Goal: Task Accomplishment & Management: Complete application form

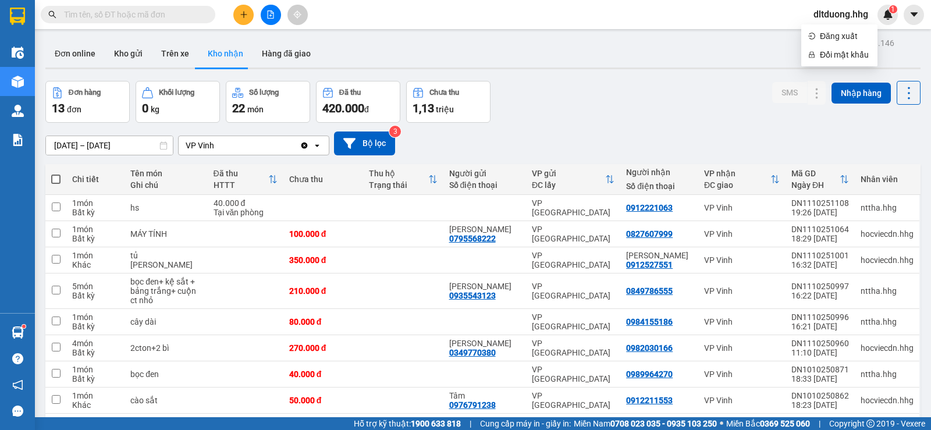
scroll to position [175, 0]
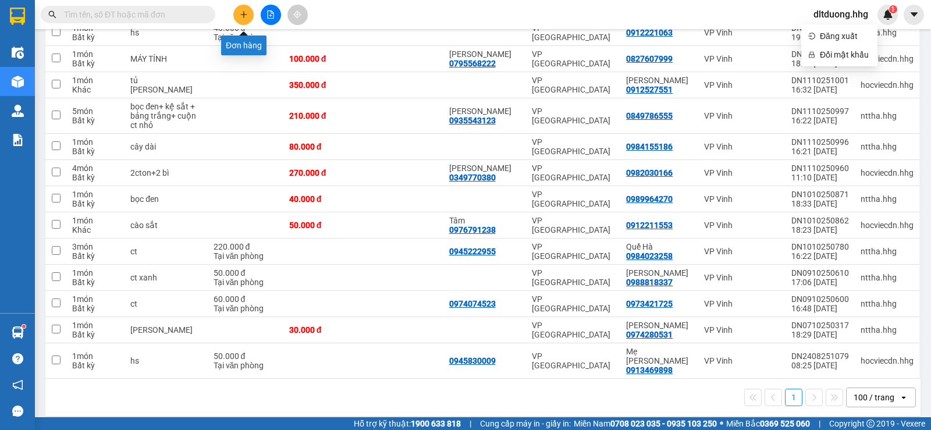
click at [242, 12] on icon "plus" at bounding box center [244, 14] width 8 height 8
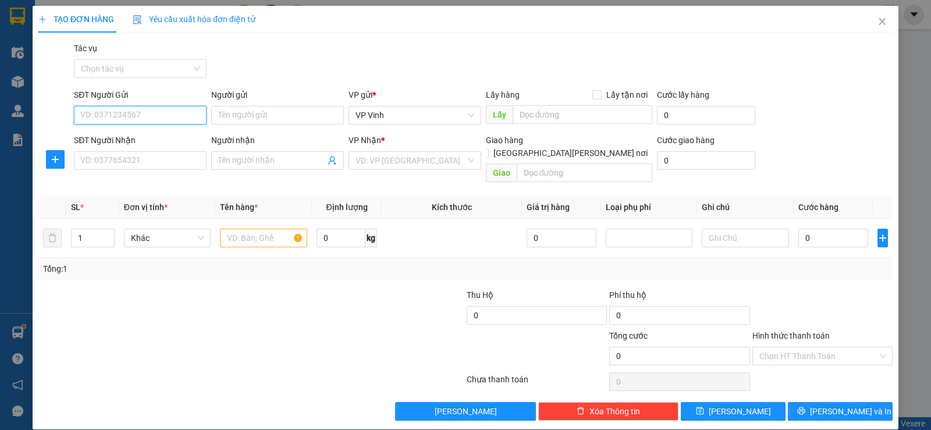
click at [175, 110] on input "SĐT Người Gửi" at bounding box center [140, 115] width 133 height 19
click at [149, 117] on input "SĐT Người Gửi" at bounding box center [140, 115] width 133 height 19
click at [140, 113] on input "SĐT Người Gửi" at bounding box center [140, 115] width 133 height 19
type input "0337898006"
click at [148, 141] on div "0337898006 - [PERSON_NAME]" at bounding box center [139, 138] width 118 height 13
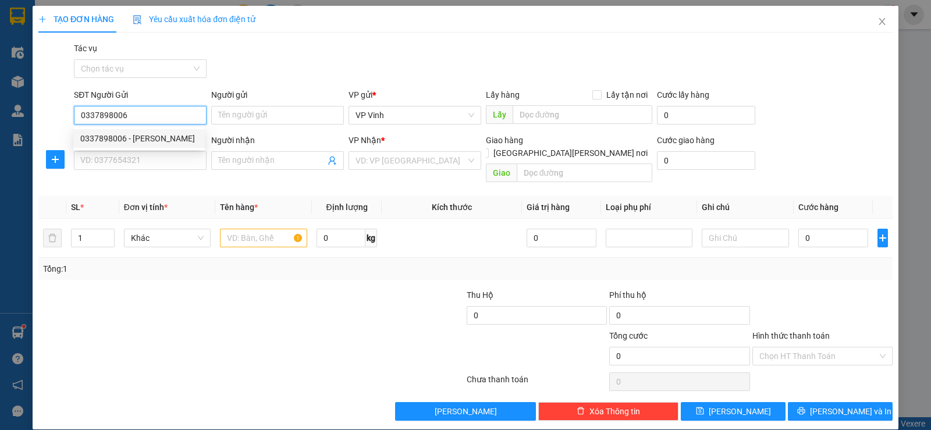
type input "[PERSON_NAME]"
type input "0337898006"
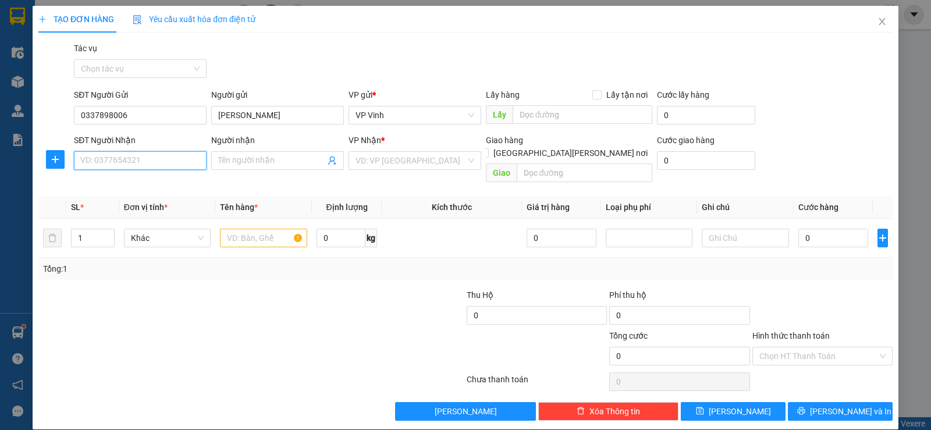
click at [149, 157] on input "SĐT Người Nhận" at bounding box center [140, 160] width 133 height 19
type input "0388214743"
click at [159, 189] on div "0388214743 - [PERSON_NAME]" at bounding box center [139, 184] width 118 height 13
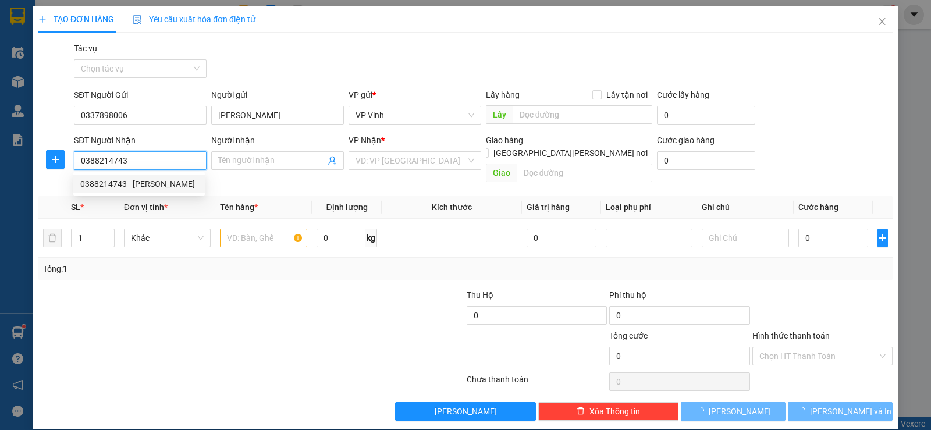
type input "[PERSON_NAME]"
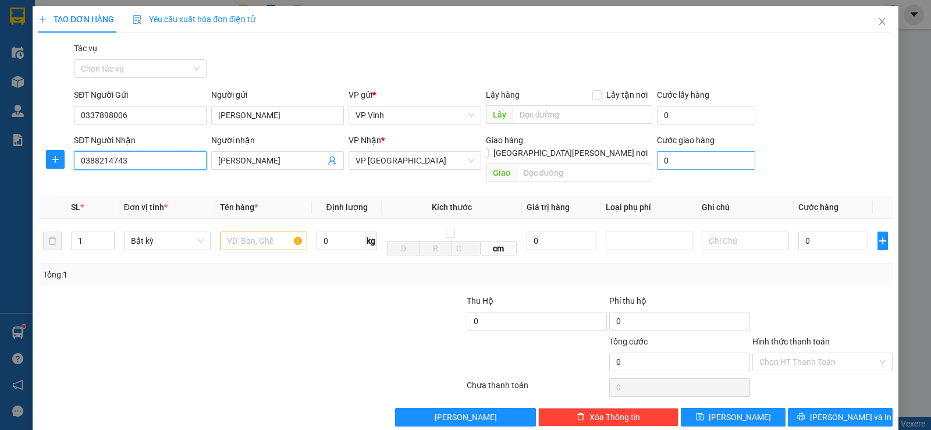
type input "0388214743"
click at [704, 166] on input "0" at bounding box center [706, 160] width 98 height 19
click at [815, 232] on input "0" at bounding box center [834, 241] width 70 height 19
type input "1"
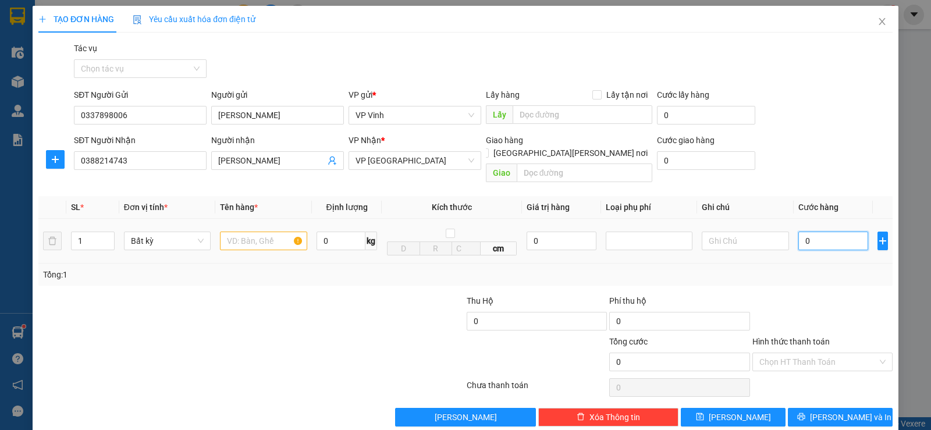
type input "1"
type input "10"
type input "100"
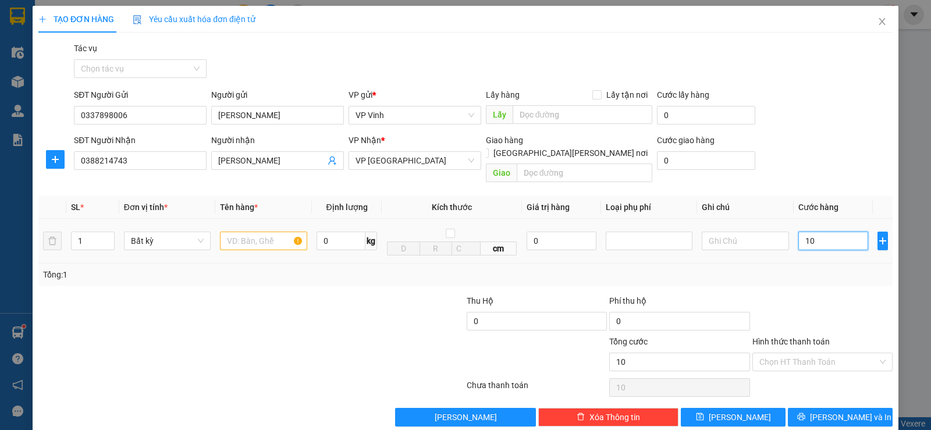
type input "100"
type input "1.000"
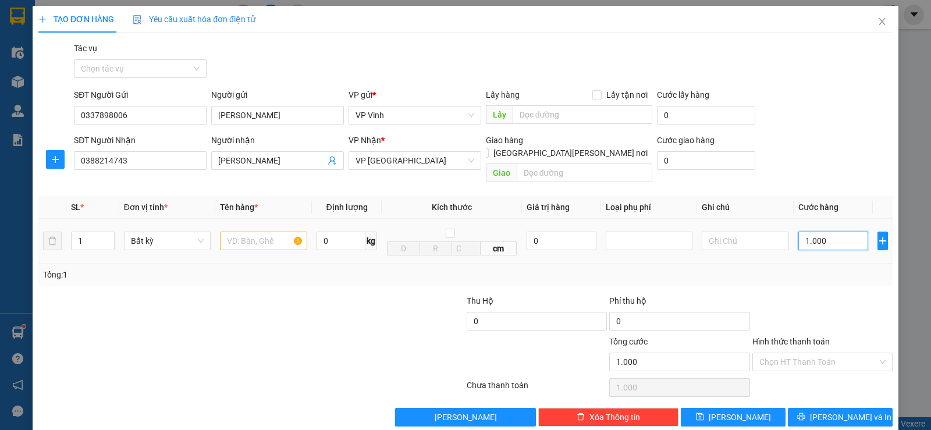
type input "10.000"
type input "100.000"
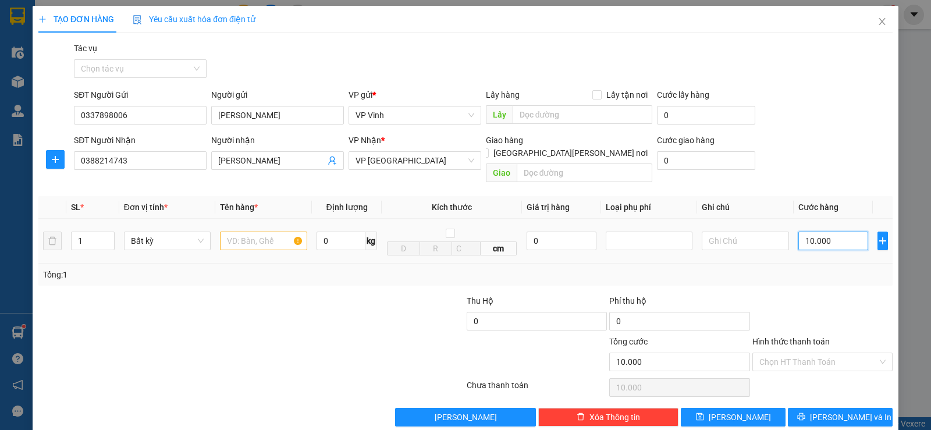
type input "100.000"
click at [275, 232] on input "text" at bounding box center [263, 241] width 87 height 19
click at [87, 232] on input "1" at bounding box center [93, 240] width 42 height 17
type input "2"
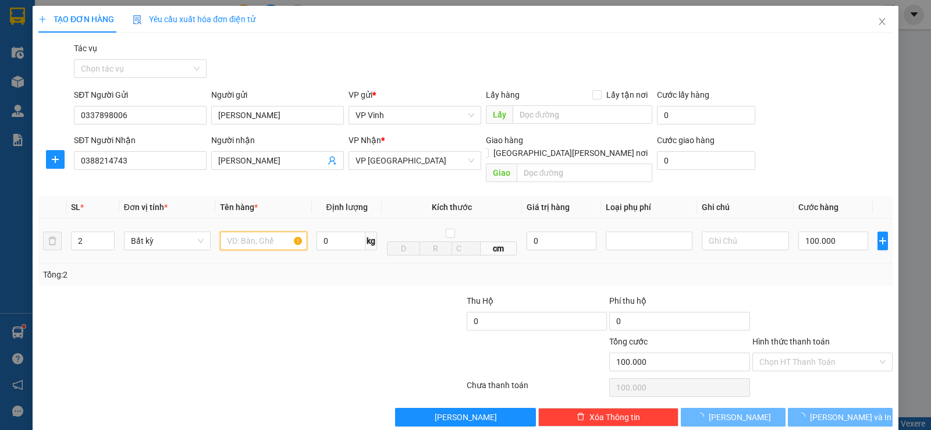
click at [254, 232] on input "text" at bounding box center [263, 241] width 87 height 19
type input "0"
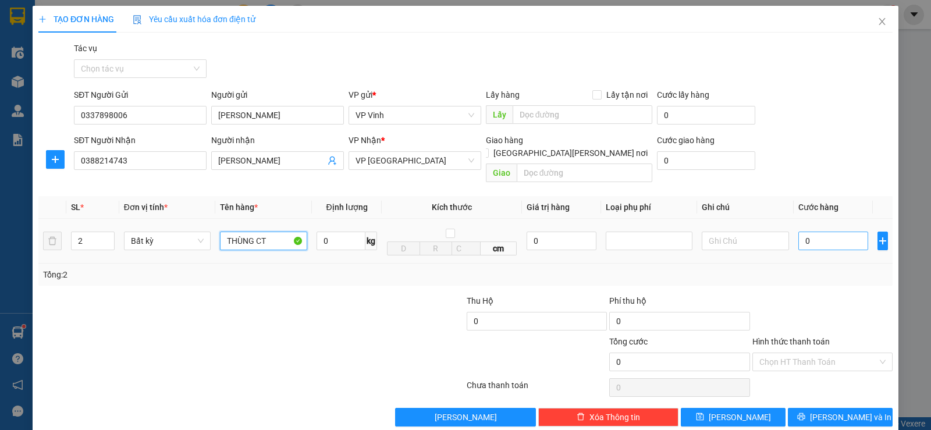
type input "THÙNG CT"
click at [824, 232] on input "0" at bounding box center [834, 241] width 70 height 19
type input "1"
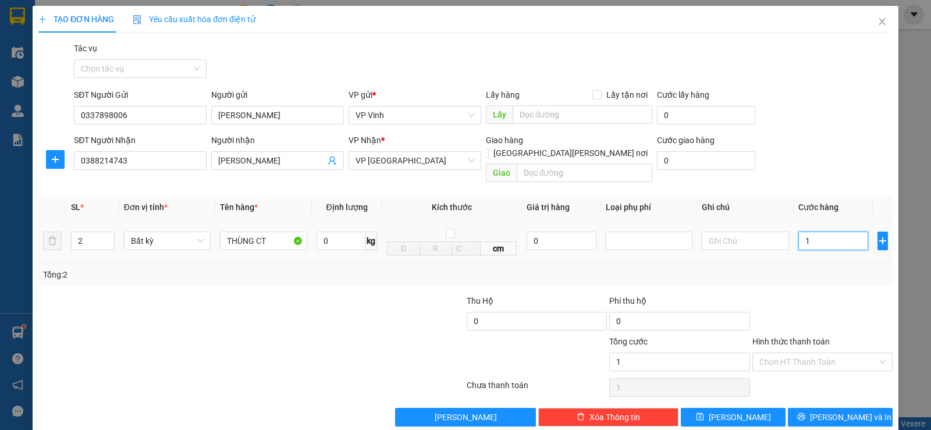
type input "10"
type input "100"
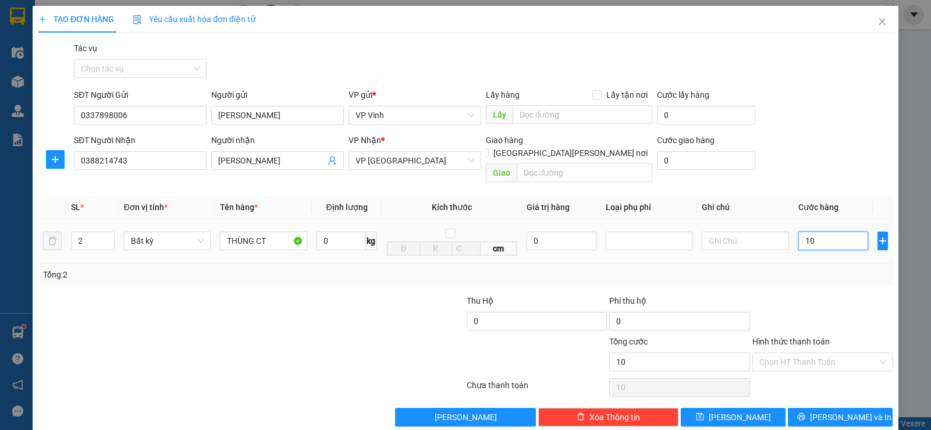
type input "100"
type input "1.000"
type input "10.000"
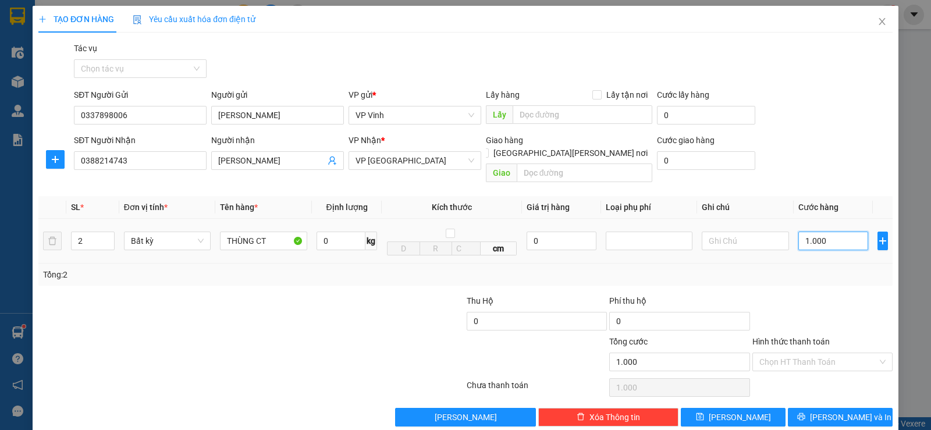
type input "10.000"
type input "100.000"
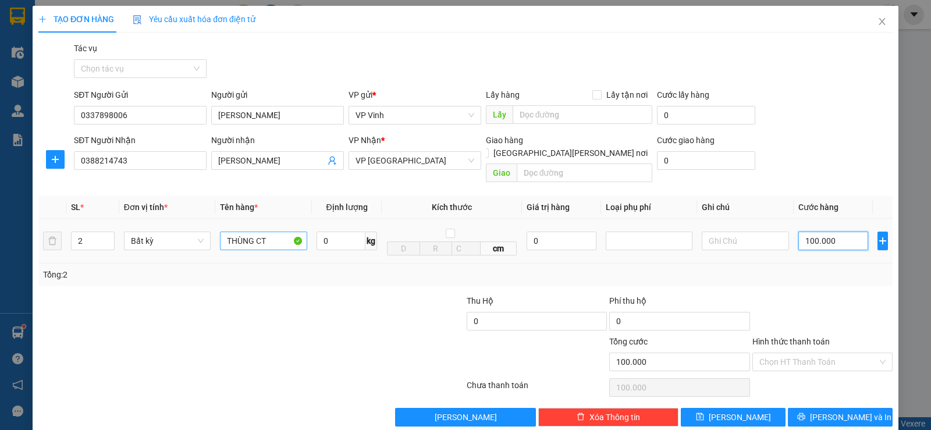
type input "100.000"
drag, startPoint x: 270, startPoint y: 229, endPoint x: 209, endPoint y: 229, distance: 61.1
click at [209, 229] on tr "2 Bất kỳ THÙNG CT 0 kg cm 0 100.000" at bounding box center [465, 241] width 854 height 45
type input "CT"
click at [831, 414] on div "TẠO ĐƠN HÀNG Yêu cầu xuất [PERSON_NAME] điện tử Transit Pickup Surcharge Ids Tr…" at bounding box center [466, 221] width 866 height 430
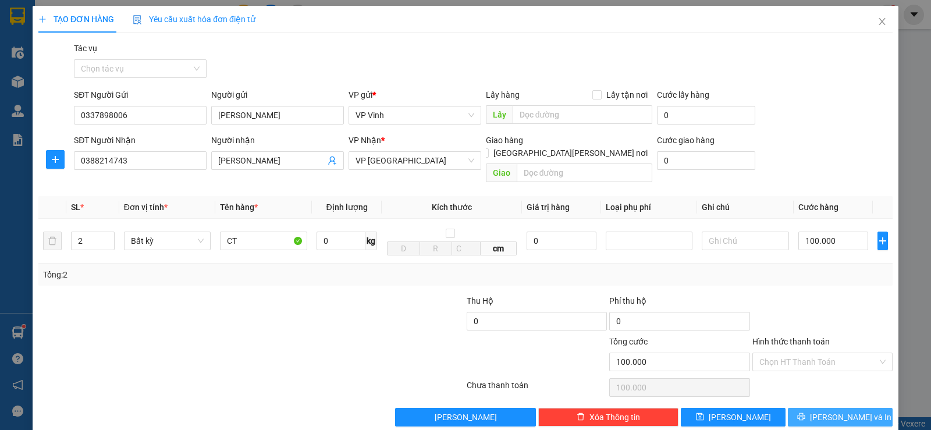
click at [837, 411] on span "[PERSON_NAME] và In" at bounding box center [850, 417] width 81 height 13
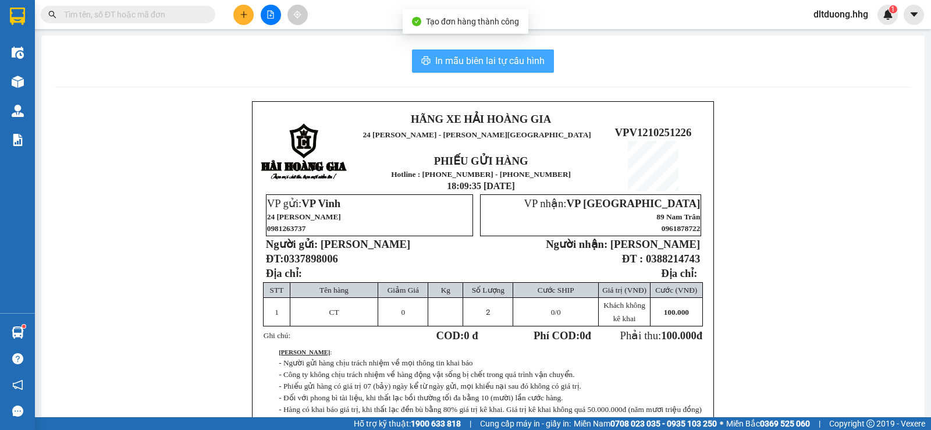
click at [489, 59] on span "In mẫu biên lai tự cấu hình" at bounding box center [489, 61] width 109 height 15
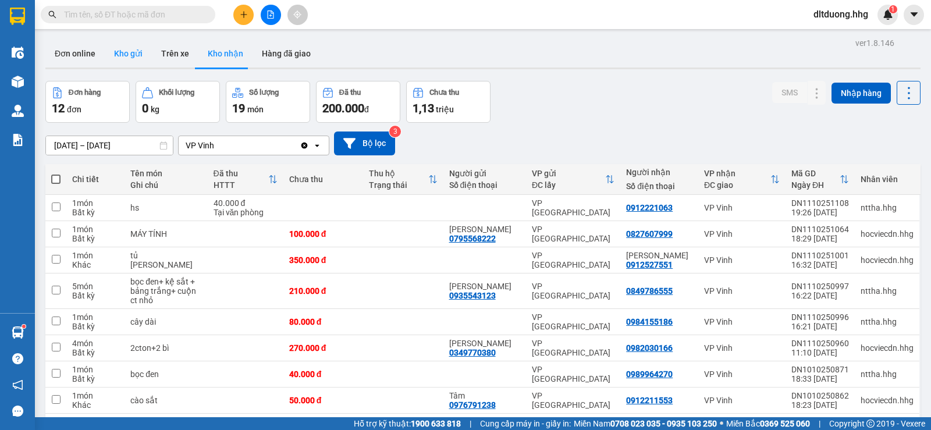
click at [122, 55] on button "Kho gửi" at bounding box center [128, 54] width 47 height 28
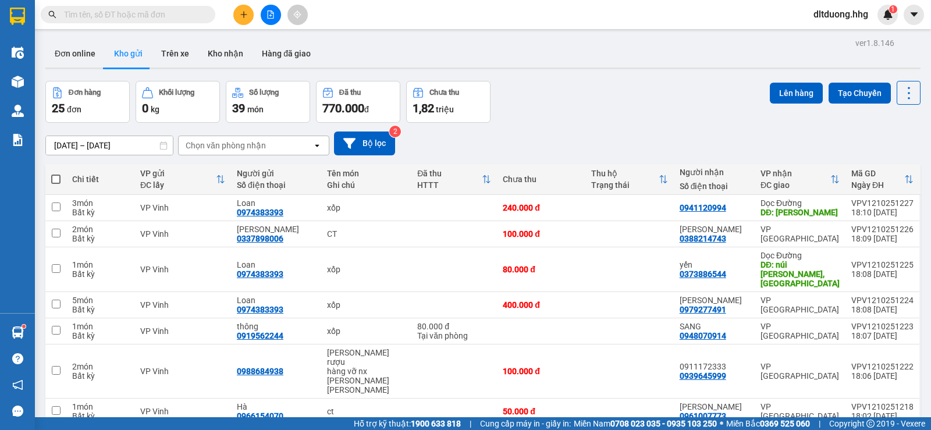
click at [441, 139] on div "[DATE] – [DATE] Press the down arrow key to interact with the calendar and sele…" at bounding box center [482, 144] width 875 height 24
click at [242, 10] on icon "plus" at bounding box center [244, 14] width 8 height 8
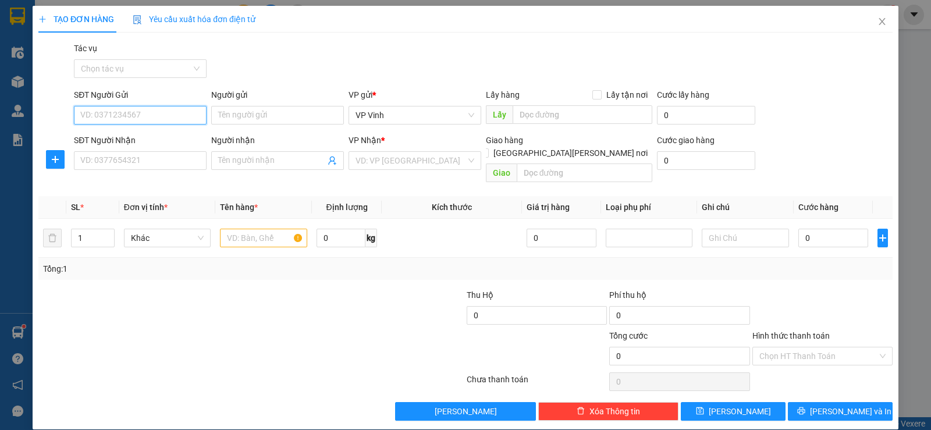
click at [139, 112] on input "SĐT Người Gửi" at bounding box center [140, 115] width 133 height 19
type input "0353387173"
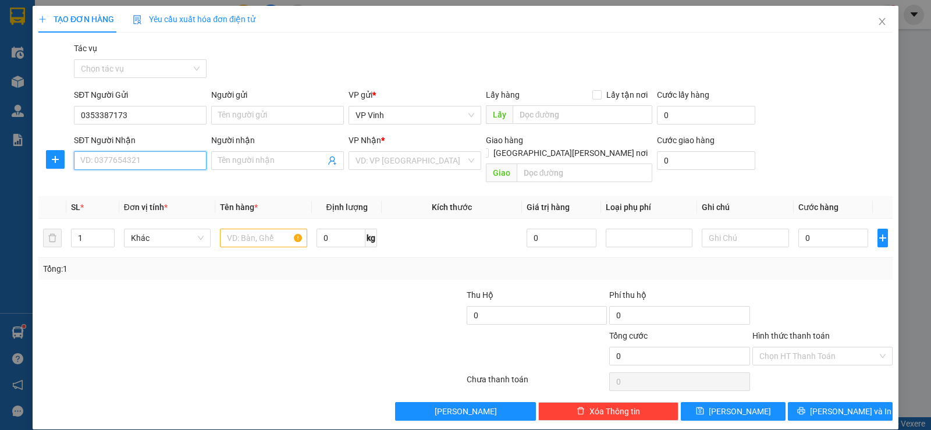
click at [143, 159] on input "SĐT Người Nhận" at bounding box center [140, 160] width 133 height 19
type input "0362624049"
click at [227, 159] on input "Người nhận" at bounding box center [271, 160] width 107 height 13
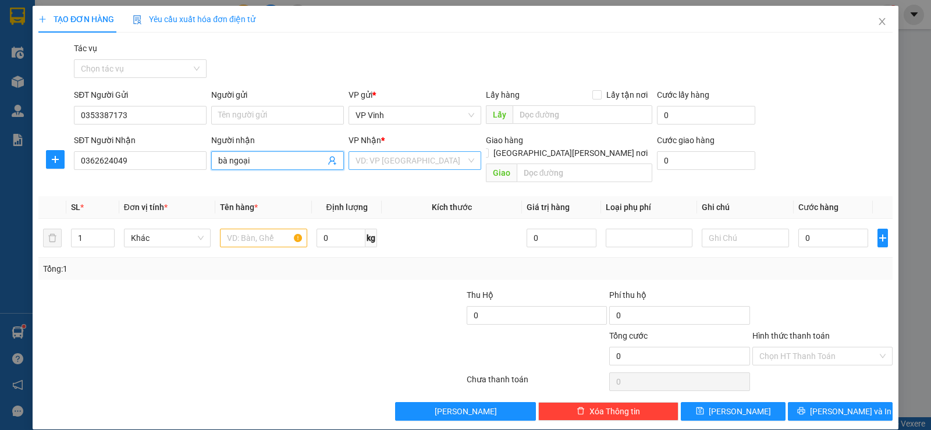
click at [467, 161] on div "VD: VP [GEOGRAPHIC_DATA]" at bounding box center [415, 160] width 133 height 19
type input "bà ngoại"
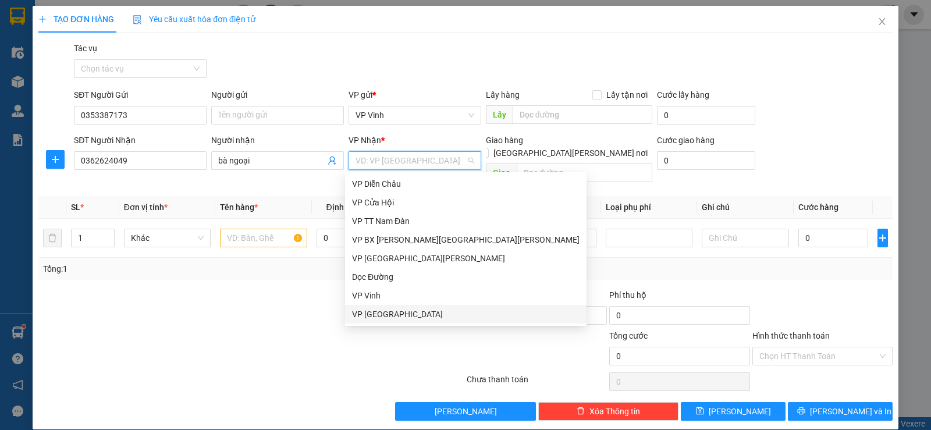
click at [369, 315] on div "VP [GEOGRAPHIC_DATA]" at bounding box center [466, 314] width 228 height 13
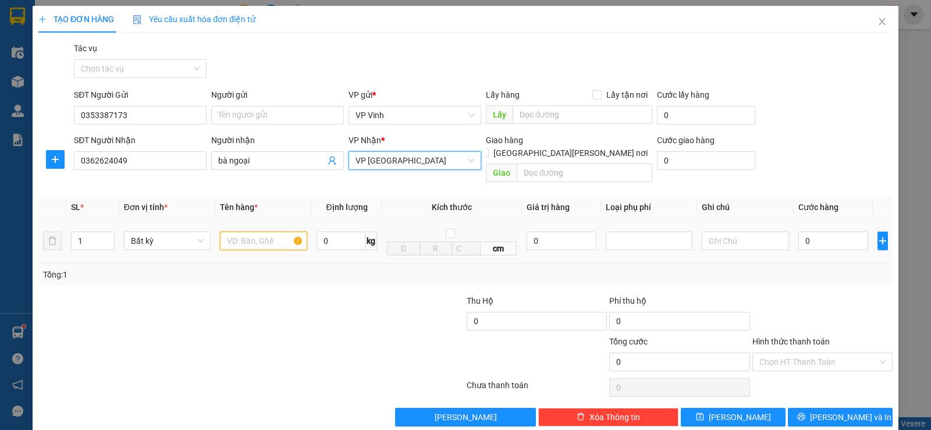
click at [260, 232] on input "text" at bounding box center [263, 241] width 87 height 19
click at [97, 232] on input "1" at bounding box center [93, 240] width 42 height 17
type input "2"
click at [251, 232] on input "text" at bounding box center [263, 241] width 87 height 19
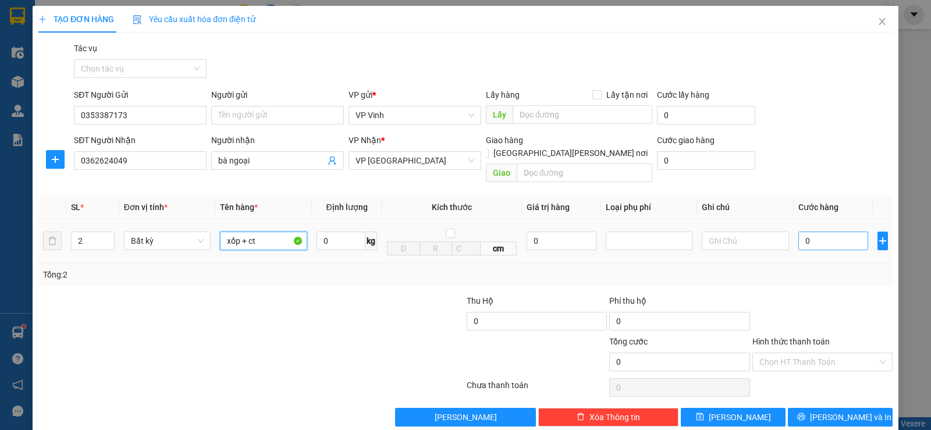
type input "xốp + ct"
click at [814, 232] on input "0" at bounding box center [834, 241] width 70 height 19
type input "1"
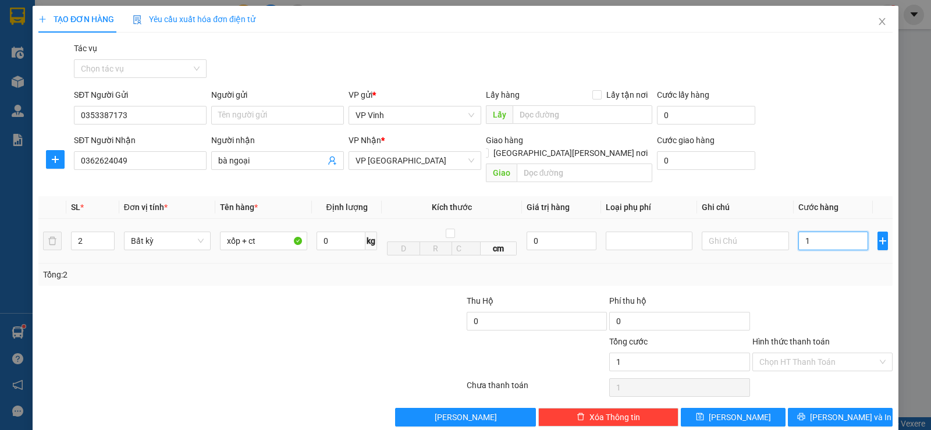
type input "10"
type input "100"
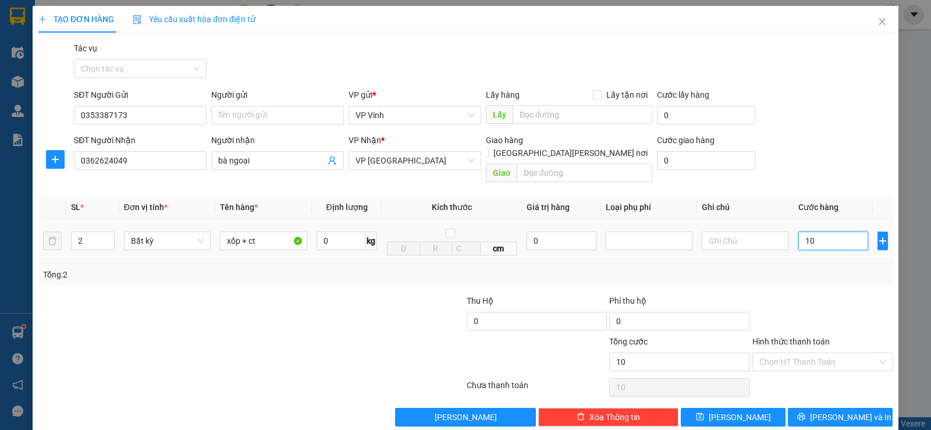
type input "100"
type input "1.000"
type input "10.000"
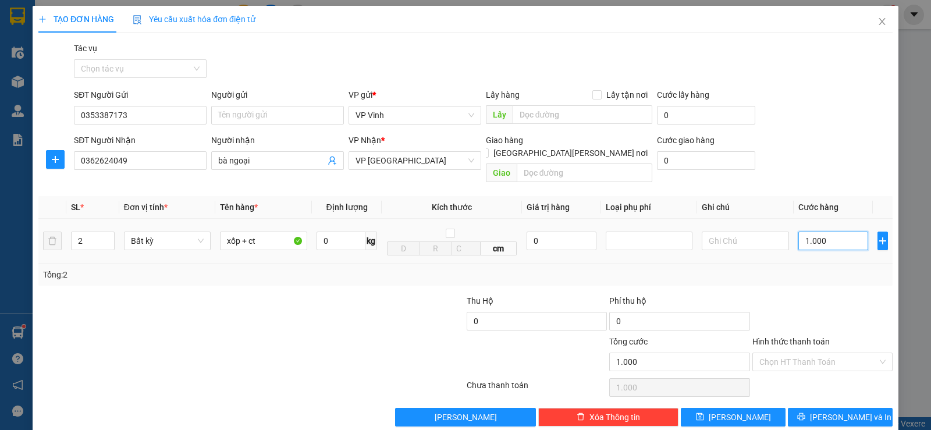
type input "10.000"
type input "100.000"
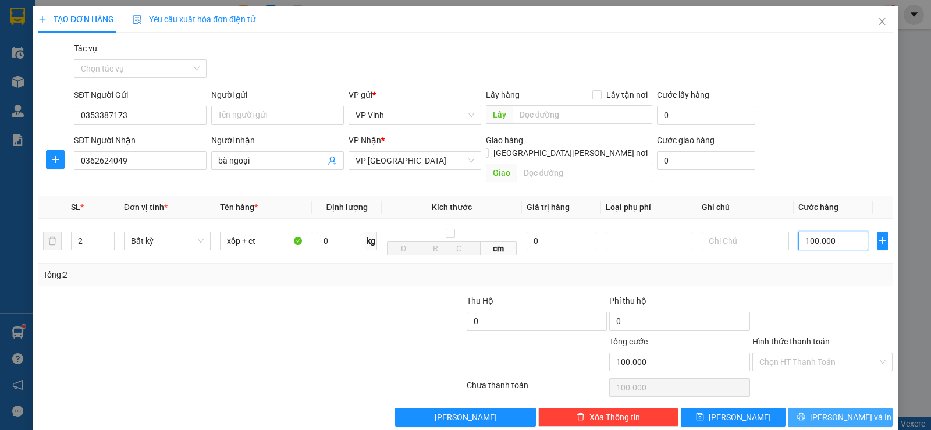
type input "100.000"
drag, startPoint x: 816, startPoint y: 399, endPoint x: 666, endPoint y: 205, distance: 244.7
click at [666, 205] on div "Transit Pickup Surcharge Ids Transit Deliver Surcharge Ids Transit Deliver Surc…" at bounding box center [465, 234] width 854 height 385
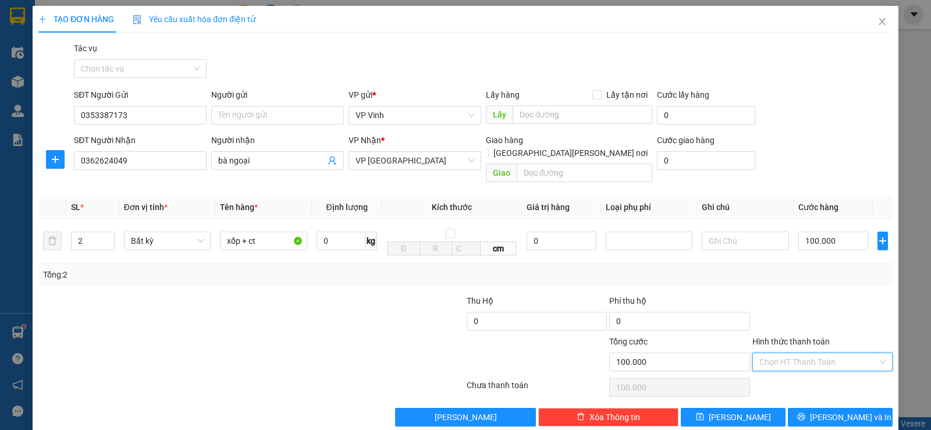
click at [830, 353] on input "Hình thức thanh toán" at bounding box center [819, 361] width 118 height 17
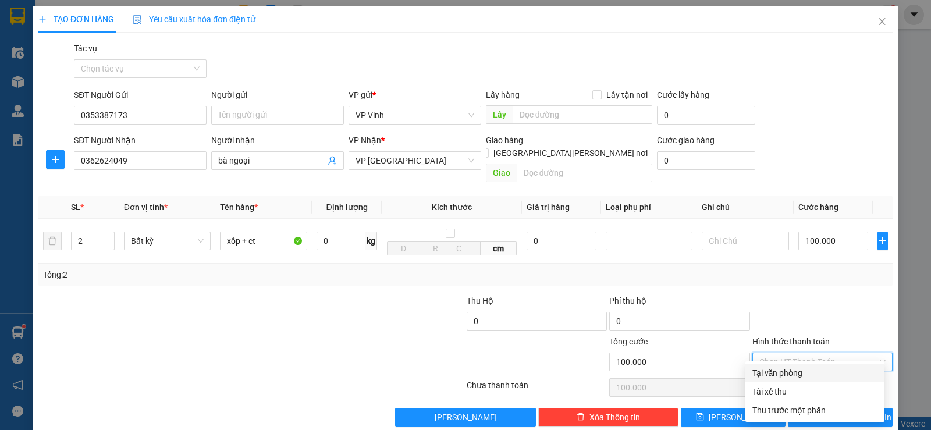
click at [792, 370] on div "Tại văn phòng" at bounding box center [815, 373] width 125 height 13
type input "0"
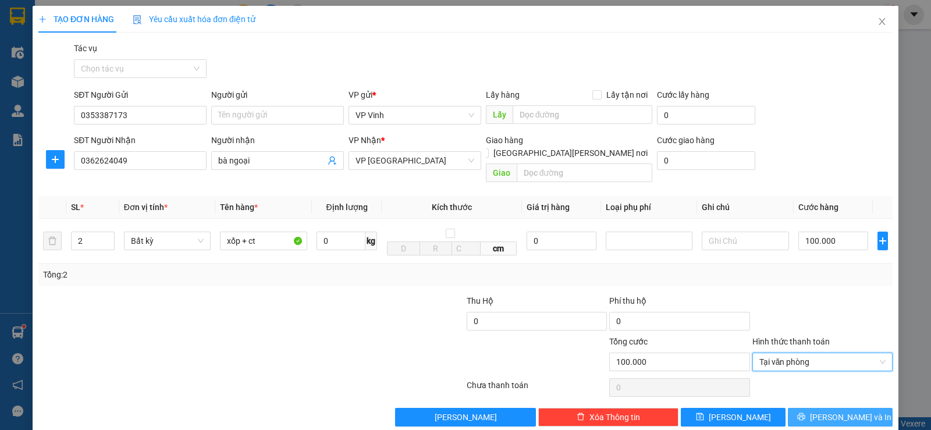
click at [845, 411] on span "[PERSON_NAME] và In" at bounding box center [850, 417] width 81 height 13
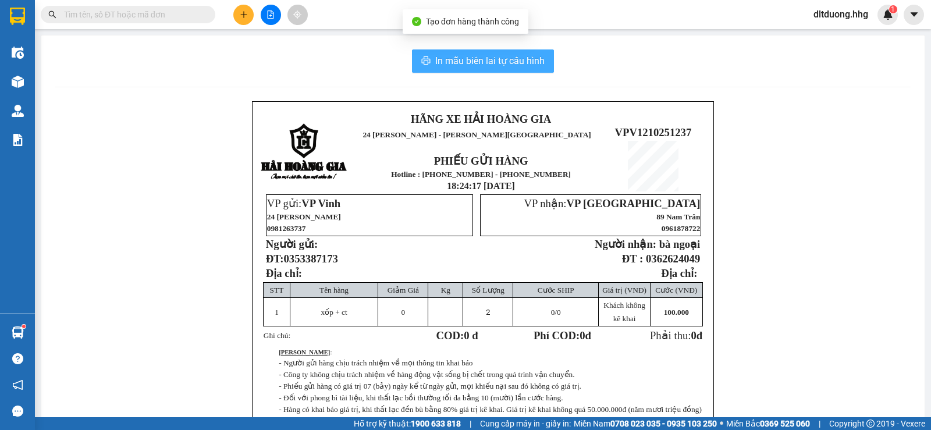
click at [531, 63] on span "In mẫu biên lai tự cấu hình" at bounding box center [489, 61] width 109 height 15
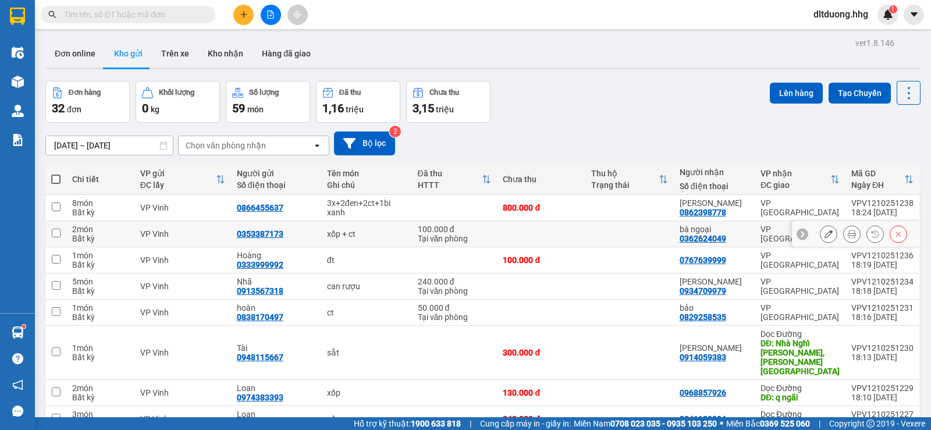
click at [652, 231] on td at bounding box center [630, 234] width 88 height 26
checkbox input "true"
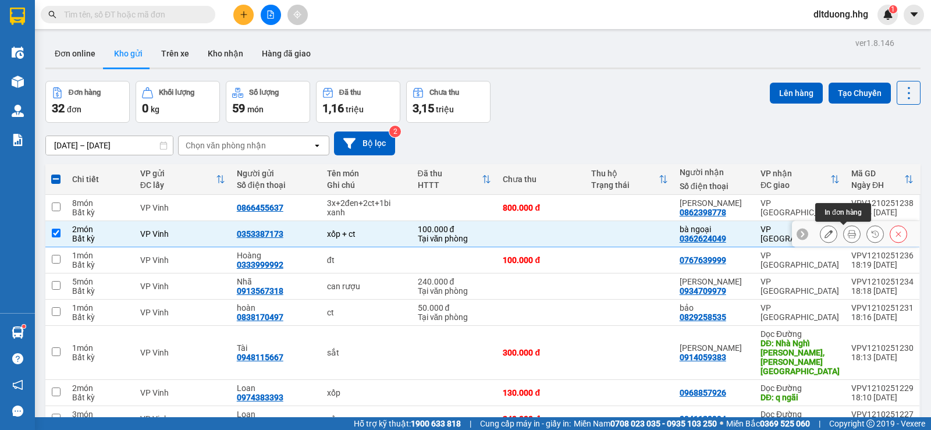
click at [848, 232] on icon at bounding box center [852, 234] width 8 height 8
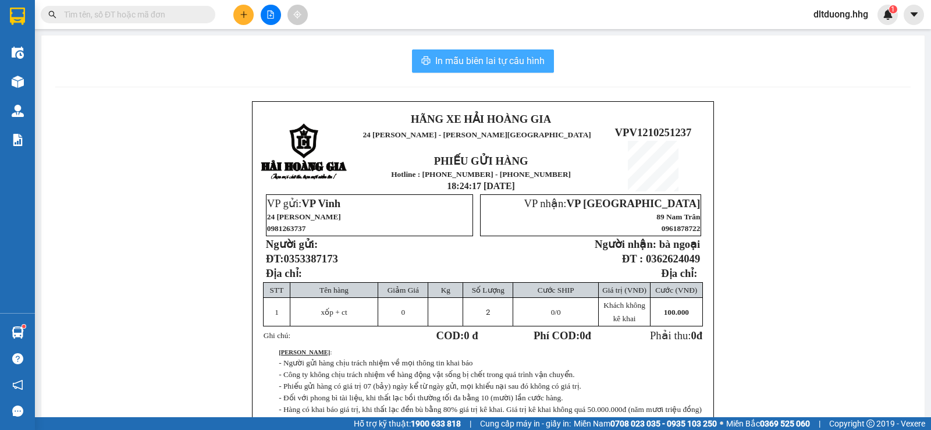
click at [508, 62] on span "In mẫu biên lai tự cấu hình" at bounding box center [489, 61] width 109 height 15
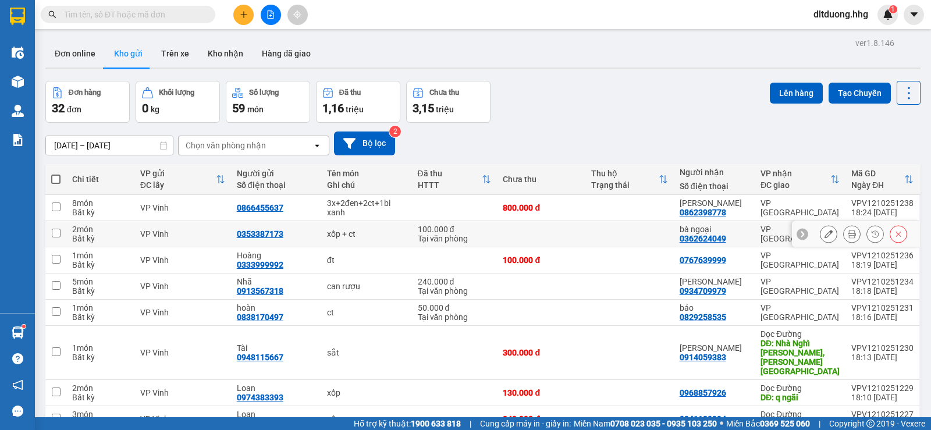
click at [657, 237] on td at bounding box center [630, 234] width 88 height 26
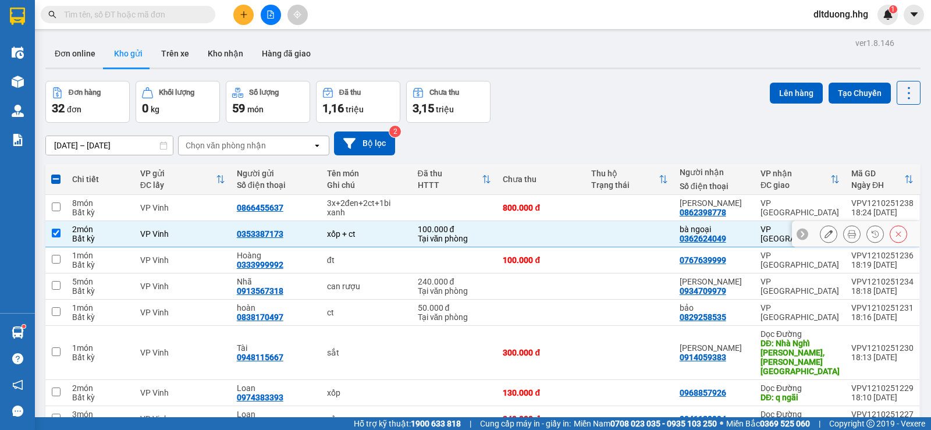
click at [657, 237] on td at bounding box center [630, 234] width 88 height 26
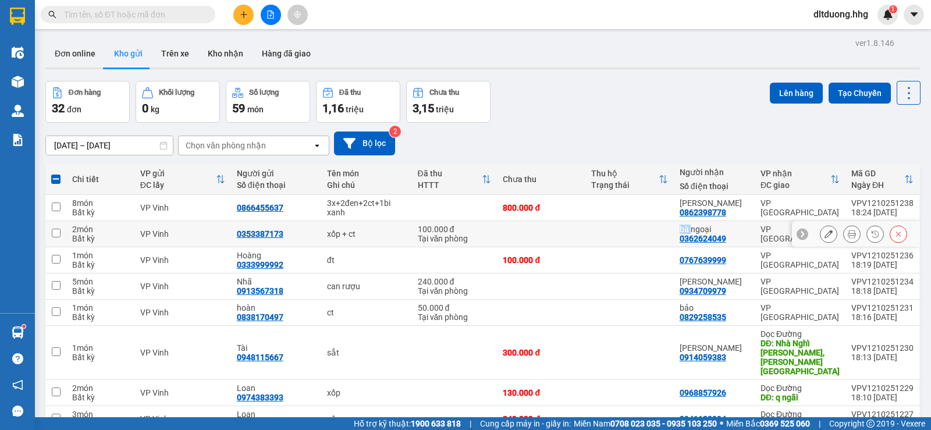
click at [657, 237] on td at bounding box center [630, 234] width 88 height 26
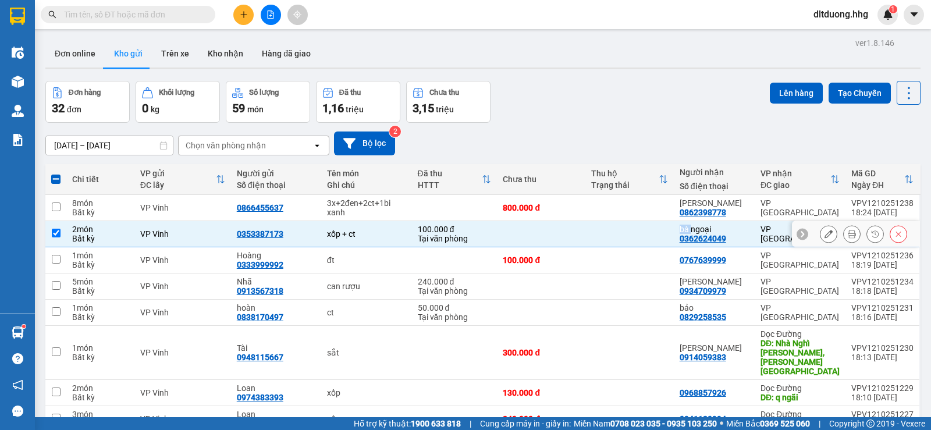
click at [54, 231] on input "checkbox" at bounding box center [56, 233] width 9 height 9
checkbox input "false"
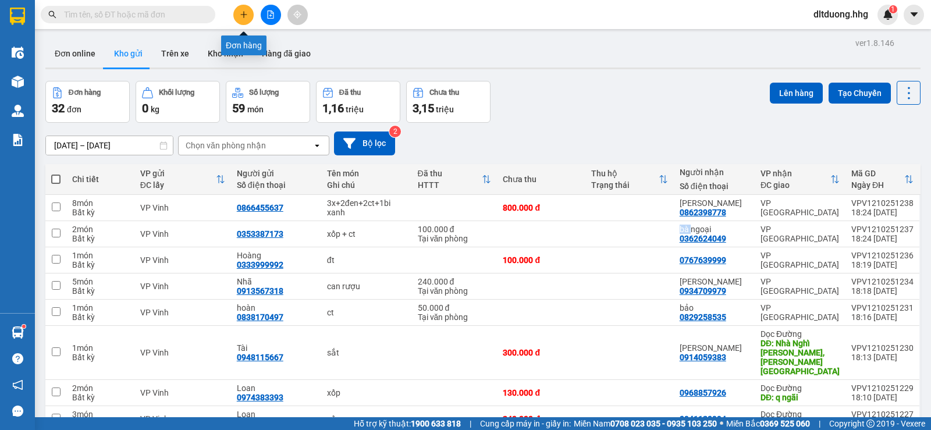
click at [246, 10] on icon "plus" at bounding box center [244, 14] width 8 height 8
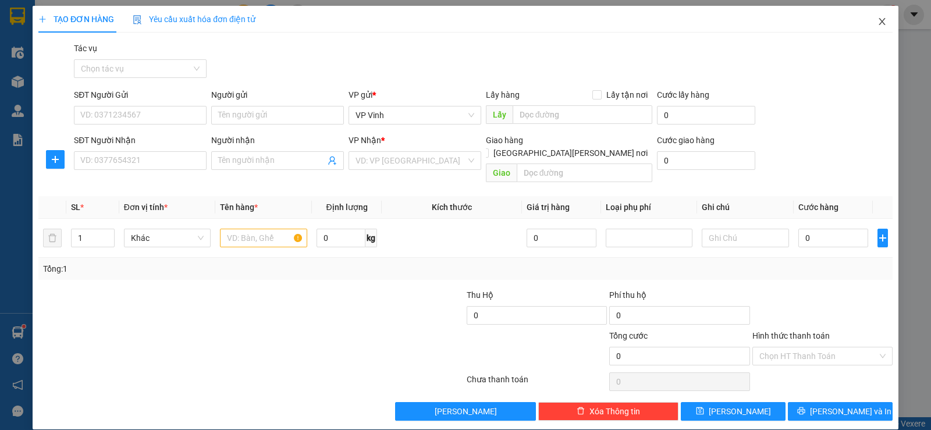
click at [875, 27] on span "Close" at bounding box center [882, 22] width 33 height 33
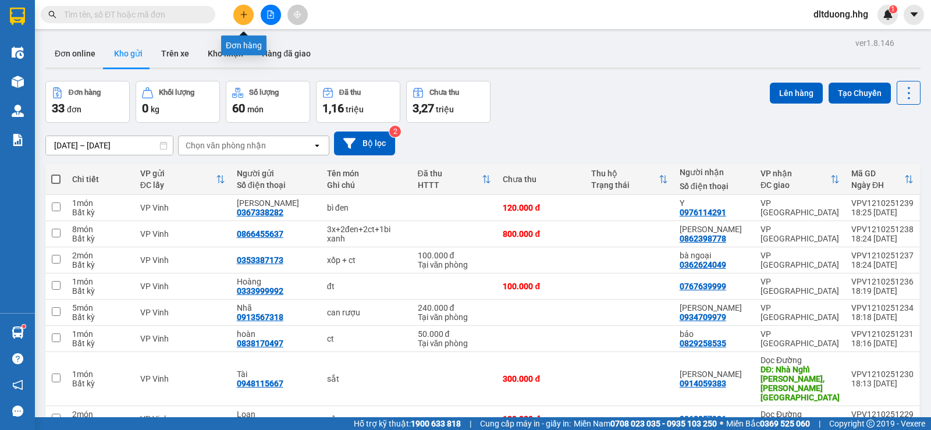
click at [237, 15] on button at bounding box center [243, 15] width 20 height 20
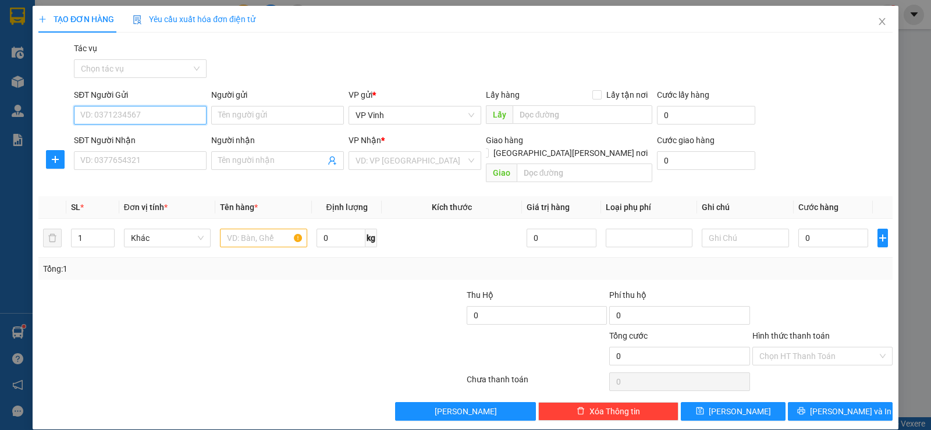
click at [79, 114] on input "SĐT Người Gửi" at bounding box center [140, 115] width 133 height 19
click at [116, 147] on div "0913577678 - [PERSON_NAME]" at bounding box center [139, 138] width 132 height 19
type input "0913577678"
type input "Toàn"
type input "0913577678"
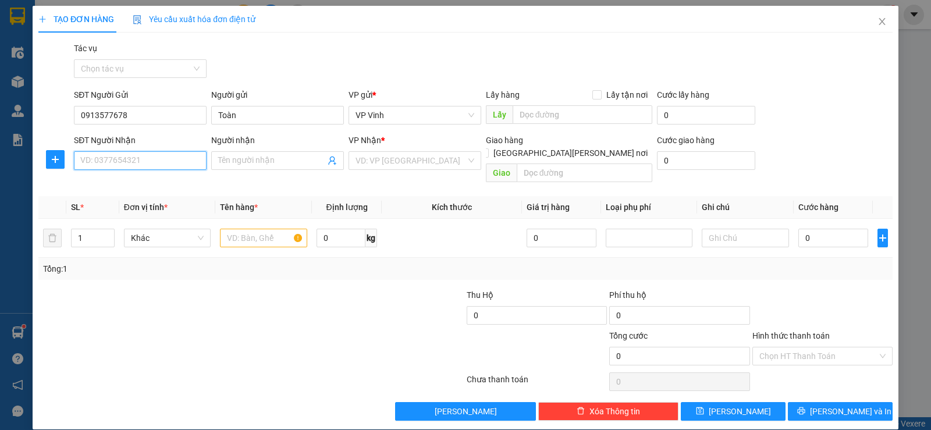
click at [118, 161] on input "SĐT Người Nhận" at bounding box center [140, 160] width 133 height 19
click at [120, 207] on div "0777234575 - Thi" at bounding box center [139, 202] width 118 height 13
type input "0777234575"
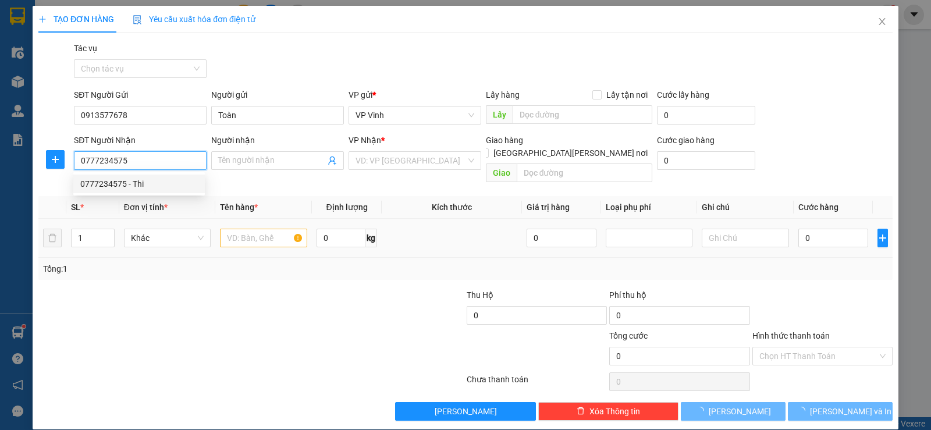
type input "Thi"
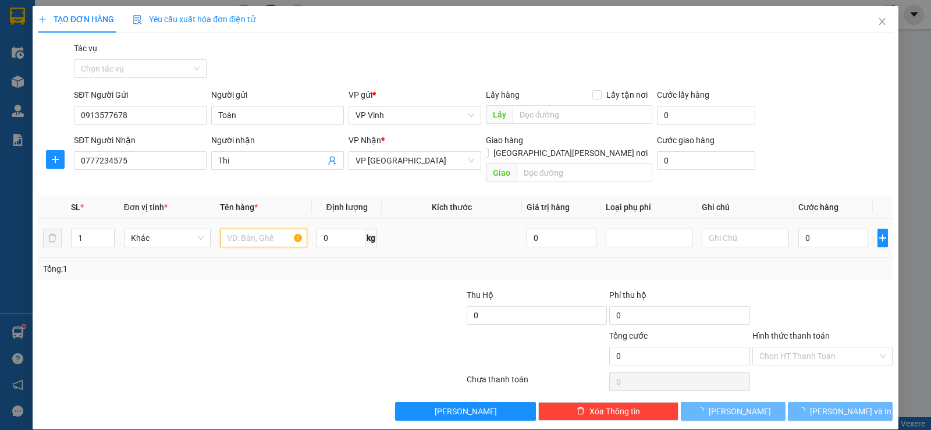
click at [226, 229] on input "text" at bounding box center [263, 238] width 87 height 19
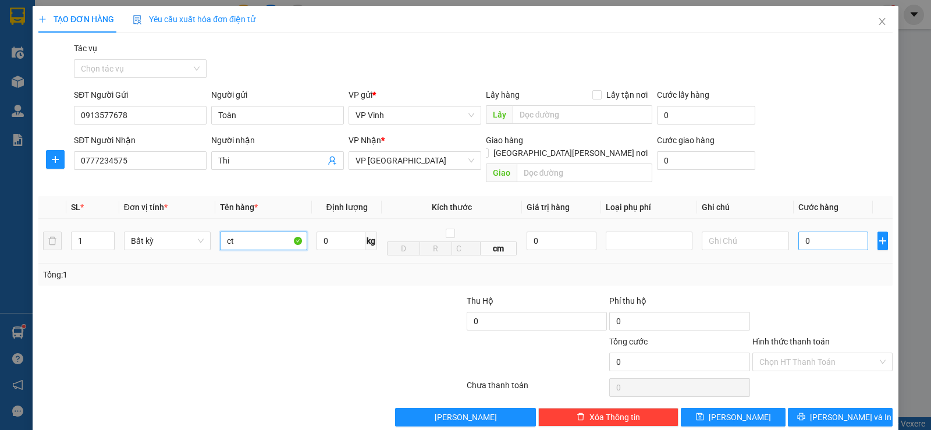
type input "ct"
click at [856, 232] on input "0" at bounding box center [834, 241] width 70 height 19
type input "5"
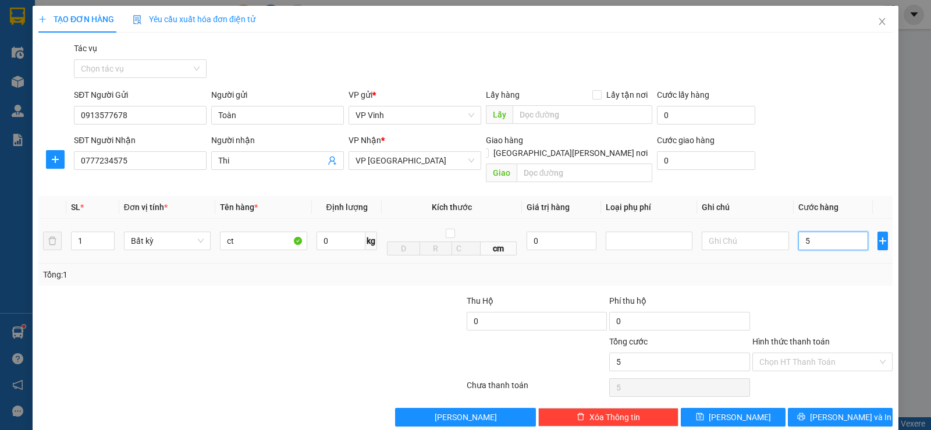
type input "50"
type input "500"
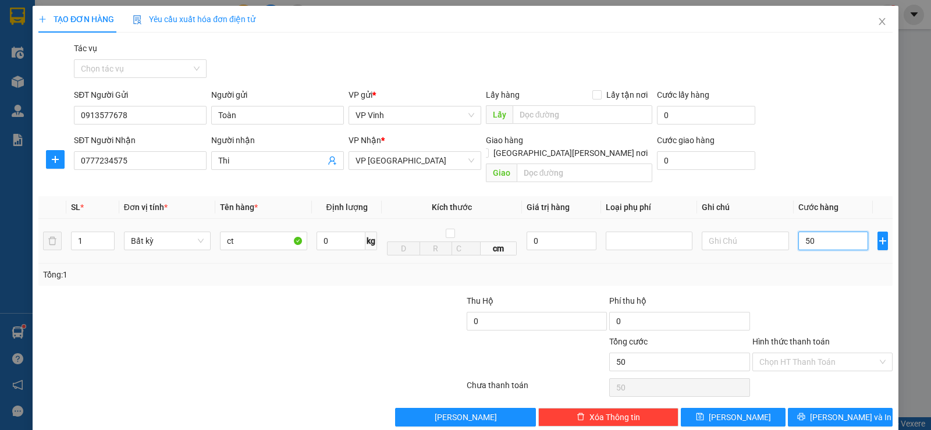
type input "500"
type input "5.000"
type input "50.000"
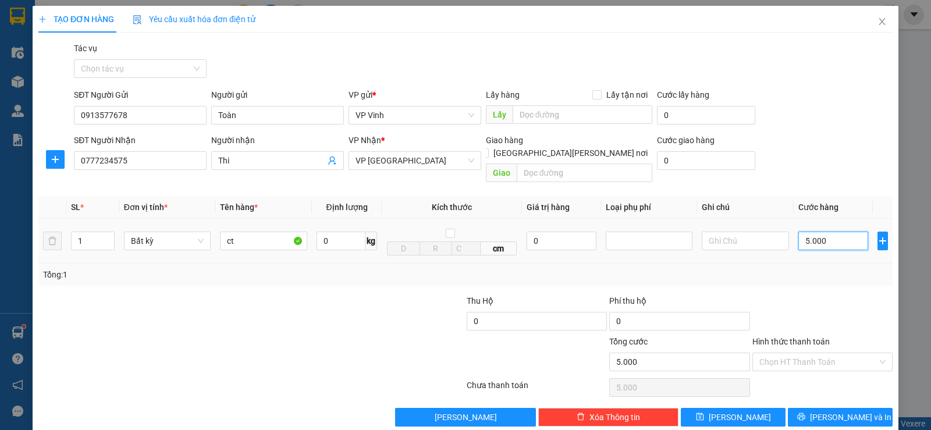
type input "50.000"
click at [842, 353] on input "Hình thức thanh toán" at bounding box center [819, 361] width 118 height 17
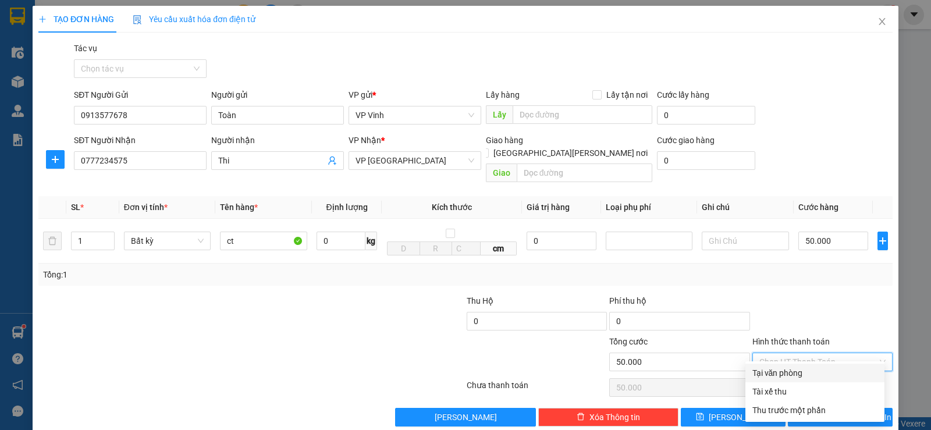
click at [796, 372] on div "Tại văn phòng" at bounding box center [815, 373] width 125 height 13
type input "0"
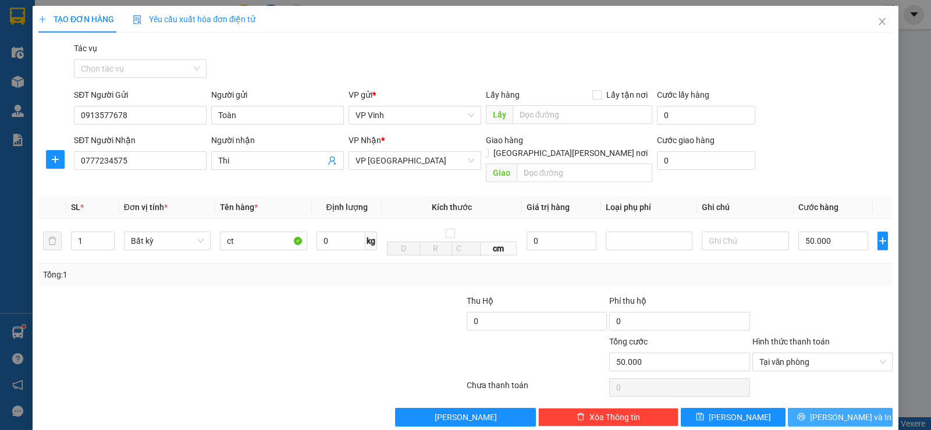
click at [807, 413] on button "[PERSON_NAME] và In" at bounding box center [840, 417] width 105 height 19
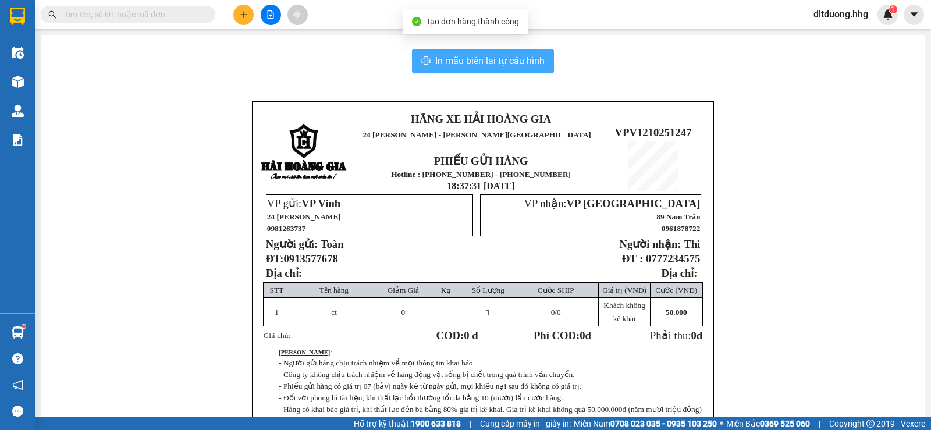
click at [510, 62] on span "In mẫu biên lai tự cấu hình" at bounding box center [489, 61] width 109 height 15
